Goal: Information Seeking & Learning: Learn about a topic

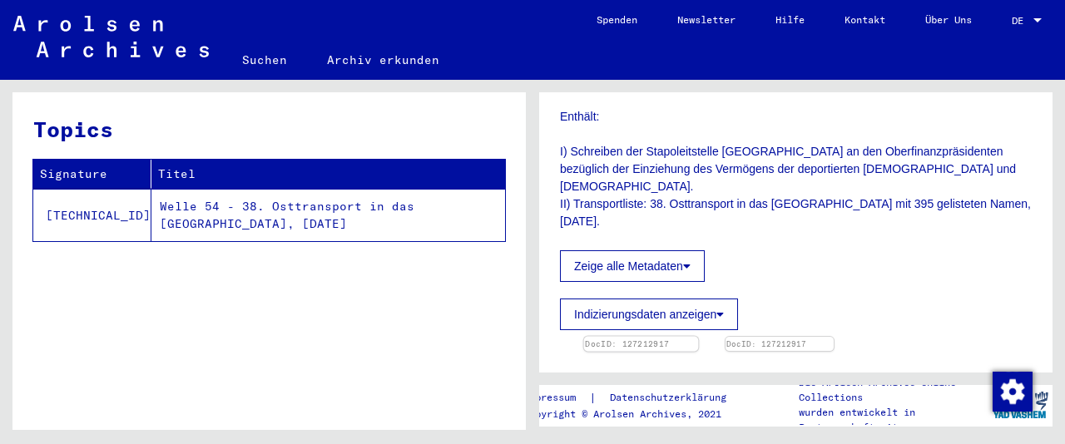
scroll to position [441, 0]
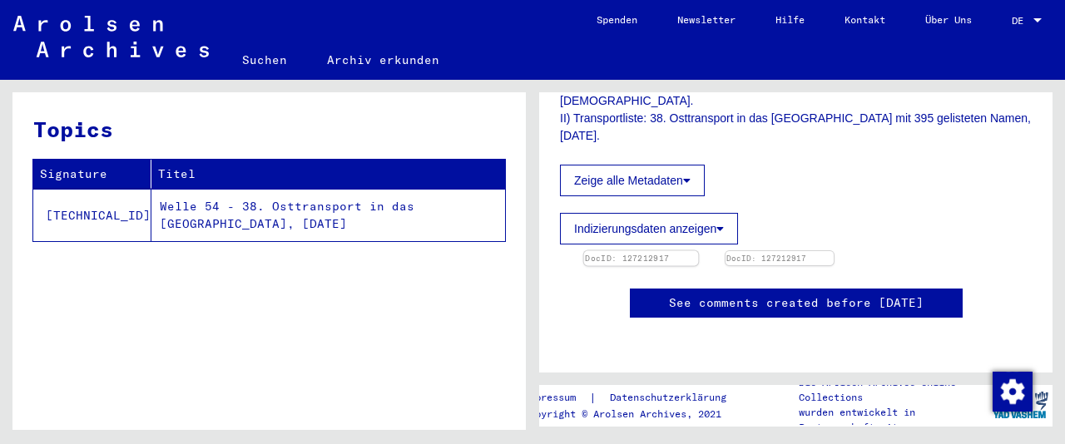
click at [667, 251] on img at bounding box center [641, 251] width 114 height 0
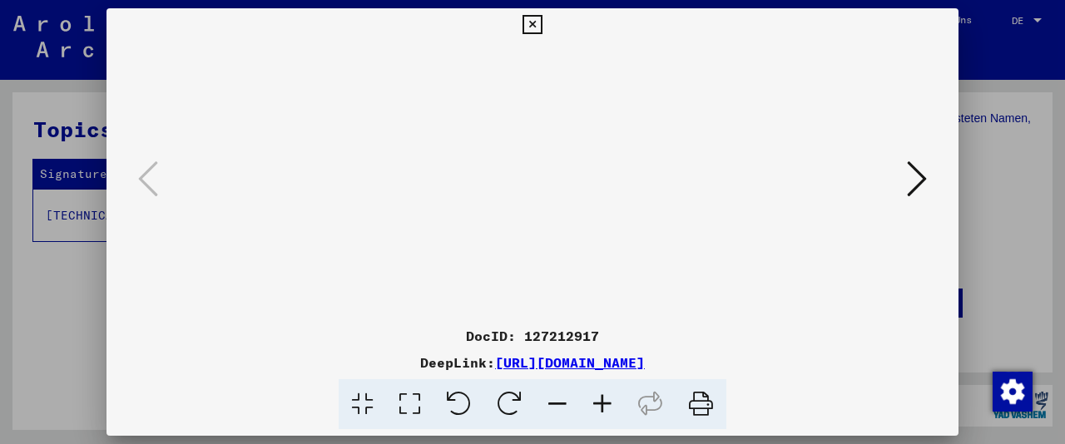
click at [609, 394] on icon at bounding box center [602, 404] width 45 height 51
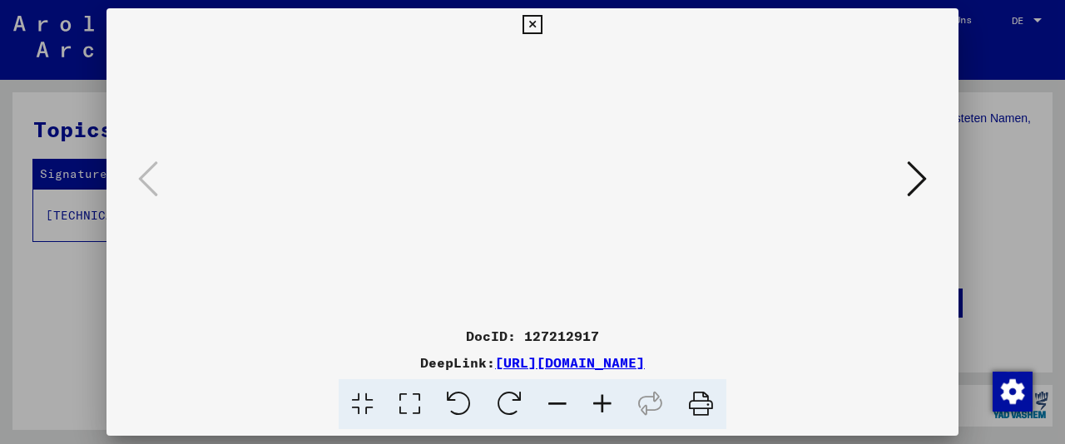
click at [609, 394] on icon at bounding box center [602, 404] width 45 height 51
click at [601, 395] on icon at bounding box center [602, 404] width 45 height 51
drag, startPoint x: 676, startPoint y: 251, endPoint x: 656, endPoint y: 194, distance: 60.8
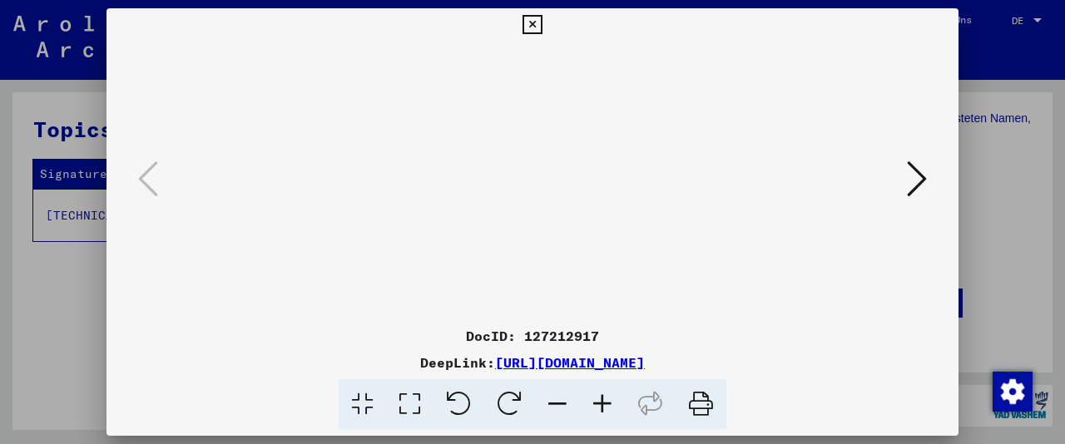
click at [533, 191] on img at bounding box center [533, 368] width 0 height 652
drag, startPoint x: 670, startPoint y: 231, endPoint x: 662, endPoint y: 191, distance: 39.8
click at [533, 191] on img at bounding box center [533, 368] width 0 height 652
drag, startPoint x: 712, startPoint y: 211, endPoint x: 707, endPoint y: 171, distance: 40.3
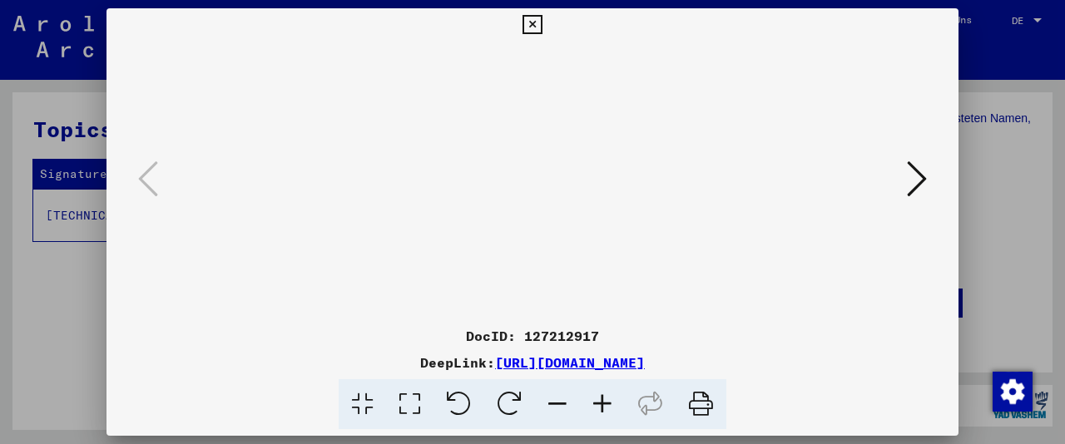
click at [533, 171] on img at bounding box center [533, 368] width 0 height 652
click at [533, 199] on img at bounding box center [533, 368] width 0 height 652
drag, startPoint x: 649, startPoint y: 213, endPoint x: 675, endPoint y: 187, distance: 36.5
click at [533, 187] on img at bounding box center [533, 368] width 0 height 652
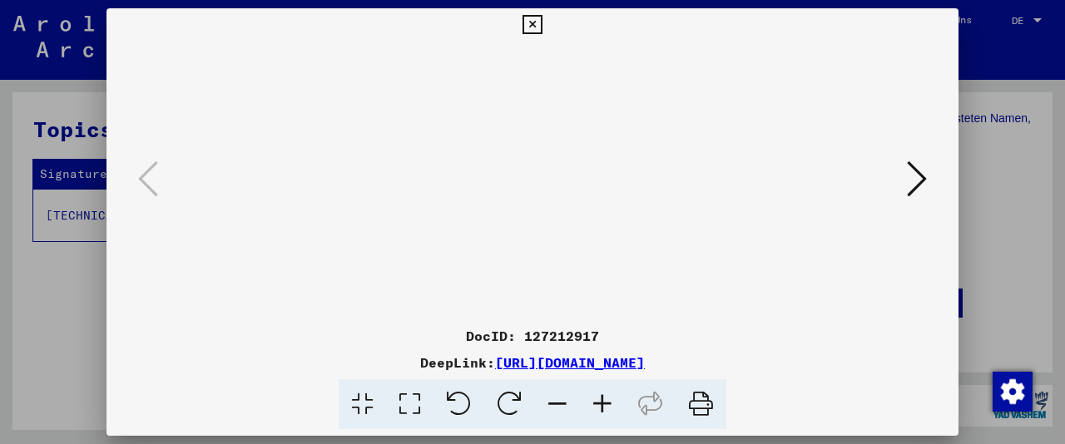
scroll to position [182, 0]
drag, startPoint x: 673, startPoint y: 201, endPoint x: 678, endPoint y: 186, distance: 15.8
click at [533, 186] on img at bounding box center [533, 368] width 0 height 652
drag, startPoint x: 639, startPoint y: 219, endPoint x: 616, endPoint y: 177, distance: 47.7
click at [533, 177] on img at bounding box center [533, 368] width 0 height 652
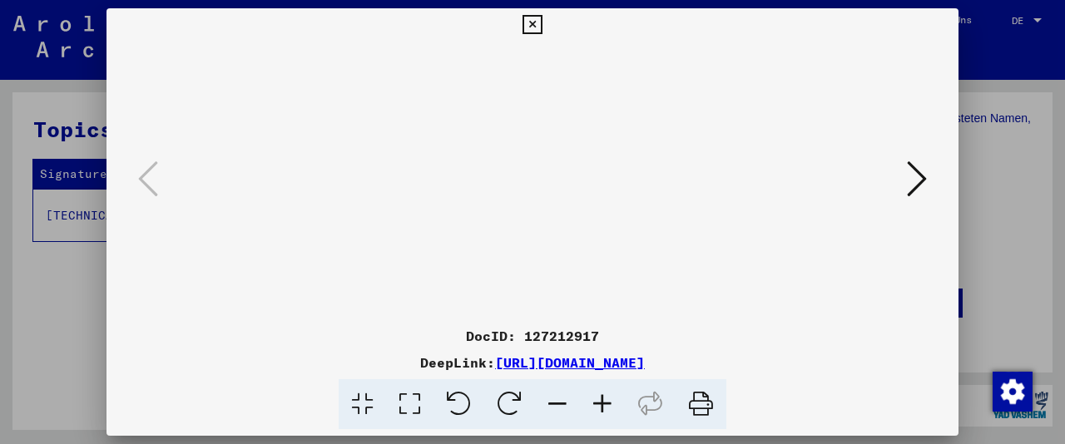
scroll to position [275, 45]
drag, startPoint x: 646, startPoint y: 210, endPoint x: 624, endPoint y: 159, distance: 55.2
click at [533, 159] on img at bounding box center [533, 368] width 0 height 652
drag, startPoint x: 692, startPoint y: 186, endPoint x: 683, endPoint y: 184, distance: 9.3
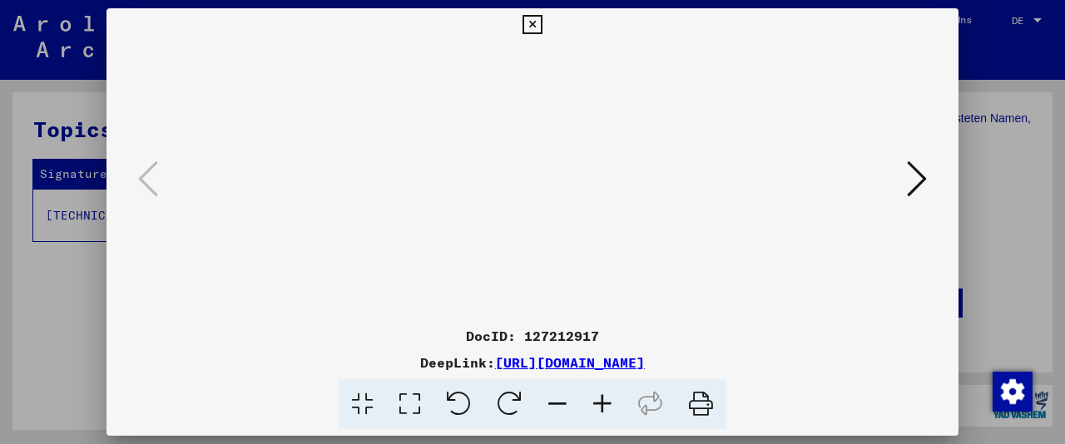
click at [533, 184] on img at bounding box center [533, 368] width 0 height 652
drag, startPoint x: 573, startPoint y: 163, endPoint x: 627, endPoint y: 274, distance: 123.2
click at [533, 286] on img at bounding box center [533, 368] width 0 height 652
drag, startPoint x: 612, startPoint y: 154, endPoint x: 609, endPoint y: 279, distance: 124.9
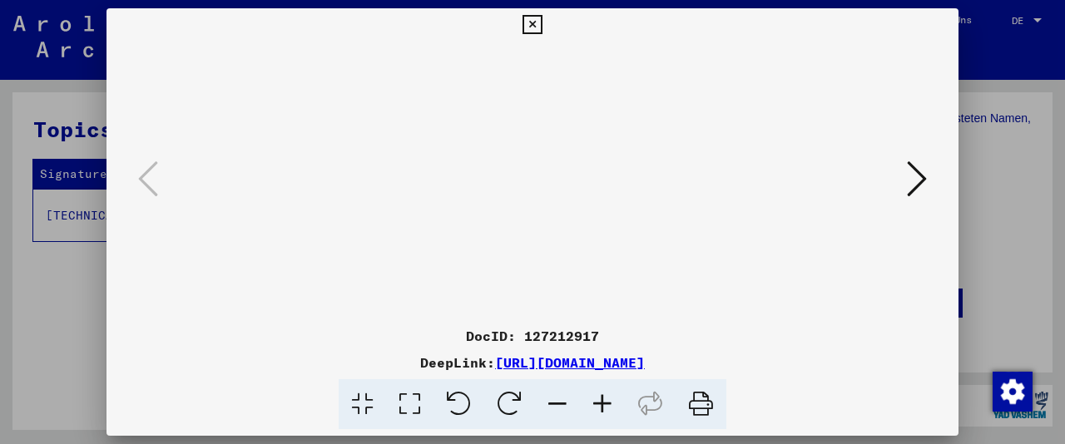
click at [533, 279] on img at bounding box center [533, 368] width 0 height 652
click at [533, 186] on img at bounding box center [533, 368] width 0 height 652
click at [533, 197] on img at bounding box center [533, 368] width 0 height 652
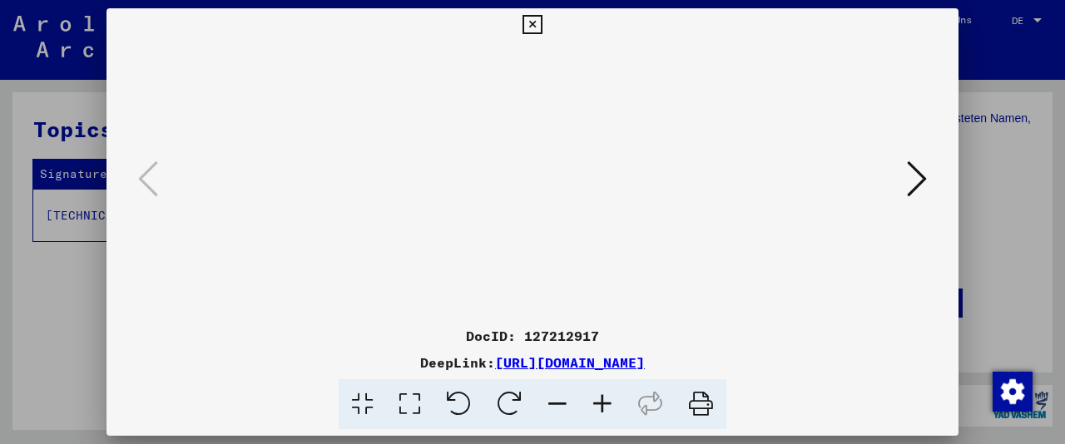
scroll to position [0, 94]
drag, startPoint x: 765, startPoint y: 190, endPoint x: 684, endPoint y: 216, distance: 84.7
click at [533, 216] on img at bounding box center [533, 368] width 0 height 652
drag, startPoint x: 630, startPoint y: 211, endPoint x: 687, endPoint y: 206, distance: 56.7
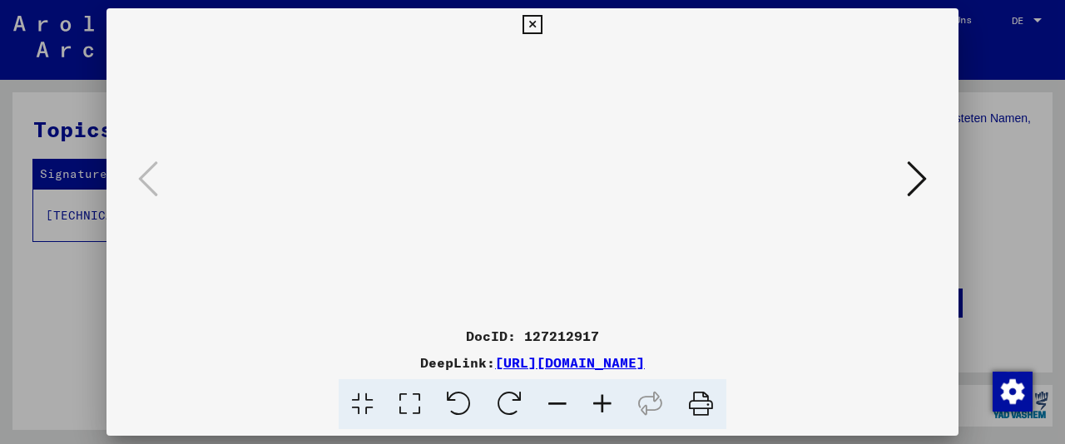
click at [533, 206] on img at bounding box center [533, 368] width 0 height 652
drag, startPoint x: 717, startPoint y: 190, endPoint x: 496, endPoint y: 197, distance: 220.7
click at [533, 197] on img at bounding box center [533, 368] width 0 height 652
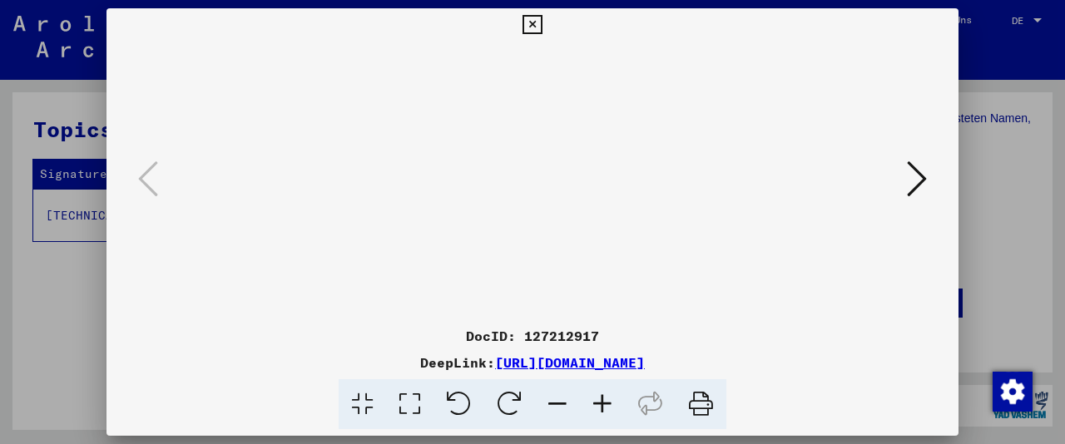
drag, startPoint x: 617, startPoint y: 201, endPoint x: 538, endPoint y: 210, distance: 80.3
click at [533, 210] on img at bounding box center [533, 368] width 0 height 652
drag, startPoint x: 809, startPoint y: 216, endPoint x: 818, endPoint y: 57, distance: 159.2
click at [533, 57] on img at bounding box center [533, 368] width 0 height 652
drag, startPoint x: 830, startPoint y: 172, endPoint x: 840, endPoint y: 43, distance: 129.4
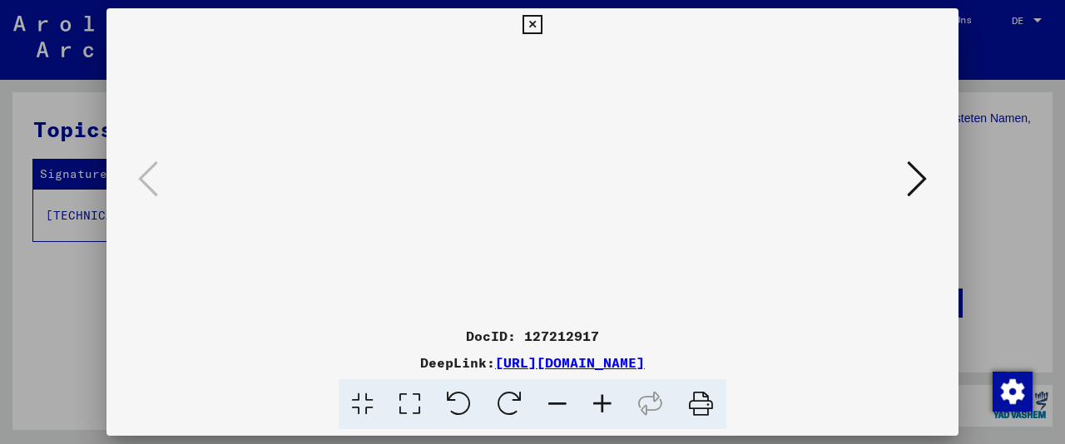
click at [533, 48] on img at bounding box center [533, 368] width 0 height 652
drag, startPoint x: 826, startPoint y: 193, endPoint x: 835, endPoint y: 125, distance: 68.8
click at [533, 126] on img at bounding box center [533, 368] width 0 height 652
click at [542, 21] on icon at bounding box center [532, 25] width 19 height 20
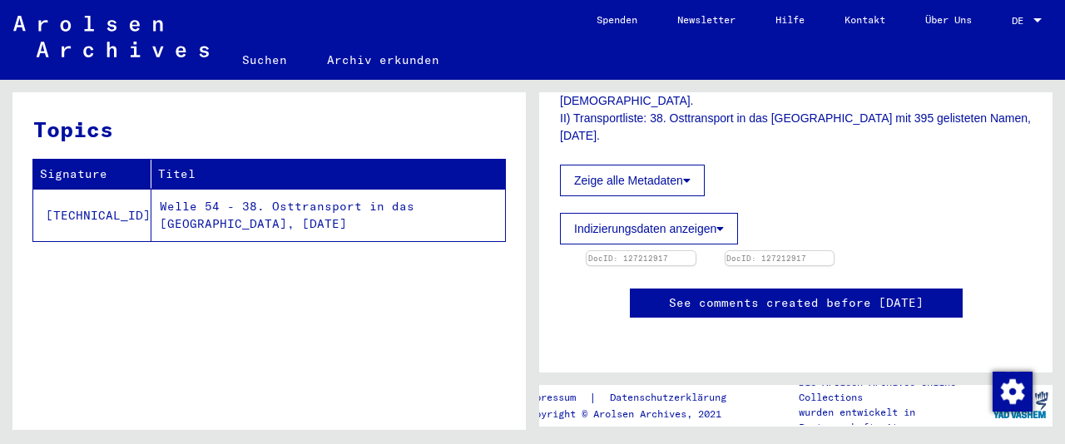
scroll to position [1065, 0]
